Goal: Find specific page/section: Find specific page/section

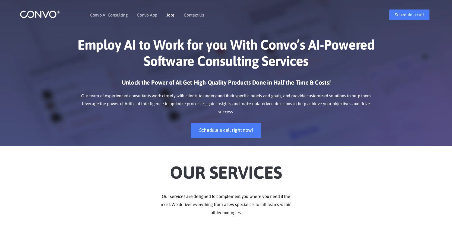
click at [170, 15] on link "Jobs" at bounding box center [170, 15] width 8 height 4
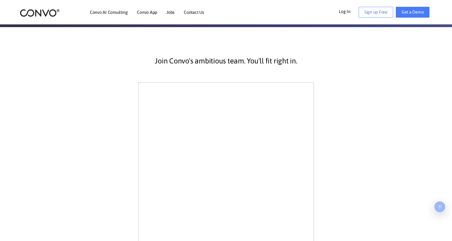
scroll to position [109, 0]
